Goal: Navigation & Orientation: Find specific page/section

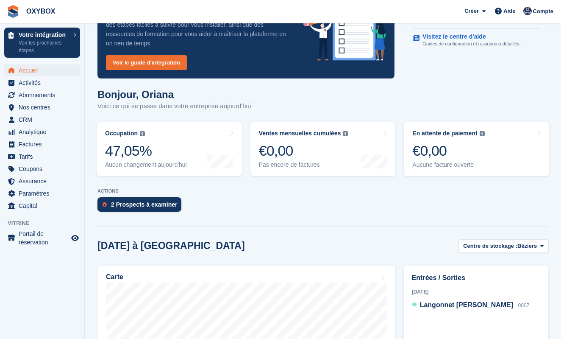
scroll to position [61, 0]
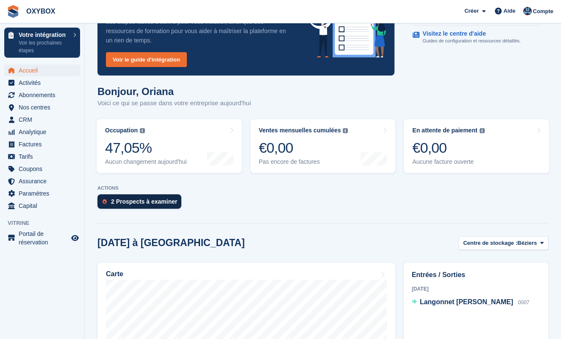
click at [168, 202] on div "2 Prospects à examiner" at bounding box center [144, 201] width 66 height 7
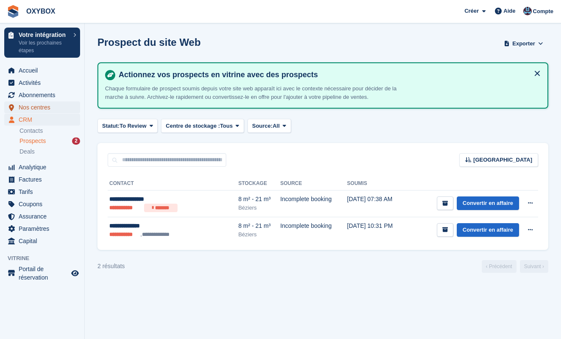
click at [38, 109] on span "Nos centres" at bounding box center [44, 107] width 51 height 12
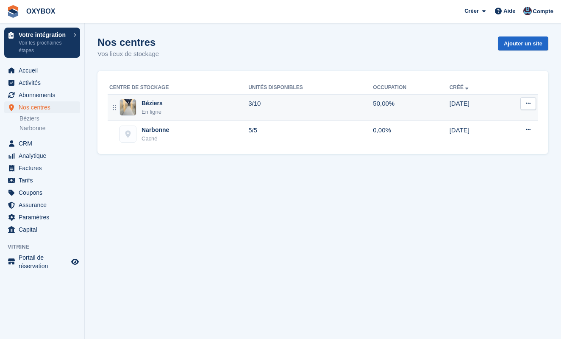
click at [382, 108] on td "50,00%" at bounding box center [411, 107] width 76 height 27
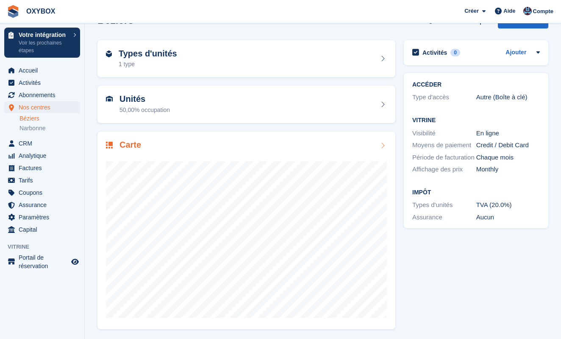
scroll to position [23, 0]
